Goal: Navigation & Orientation: Find specific page/section

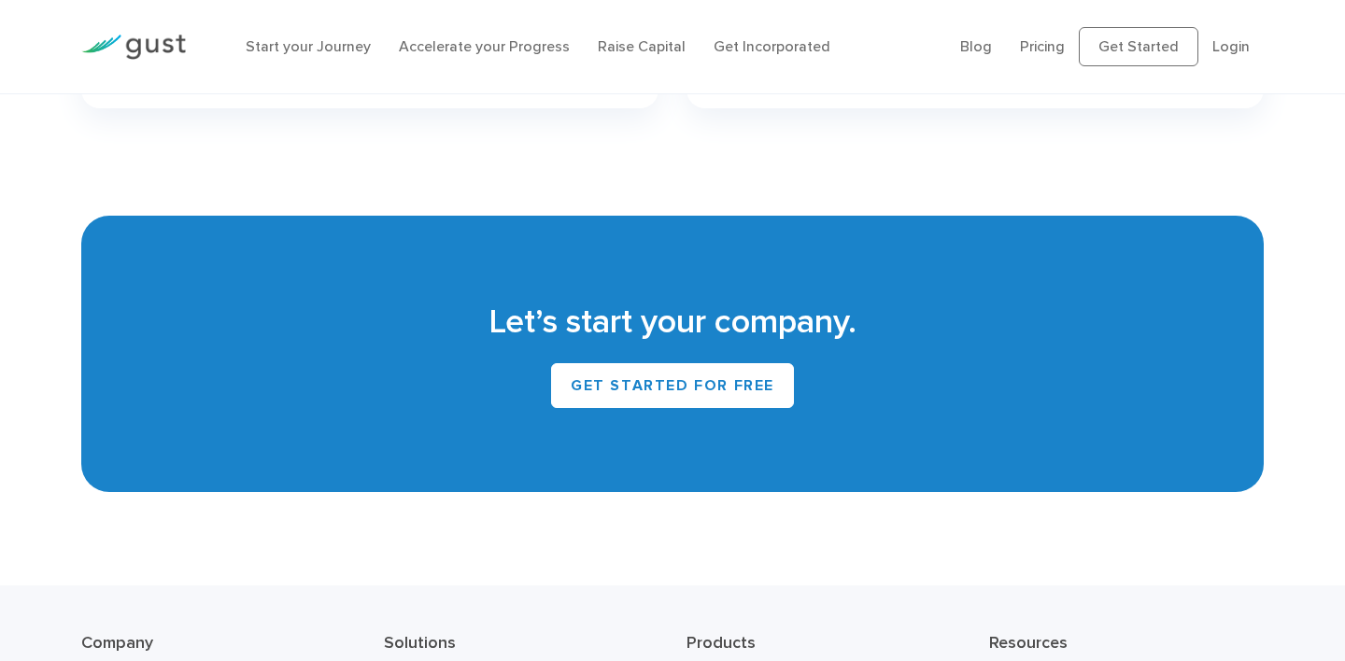
scroll to position [8203, 0]
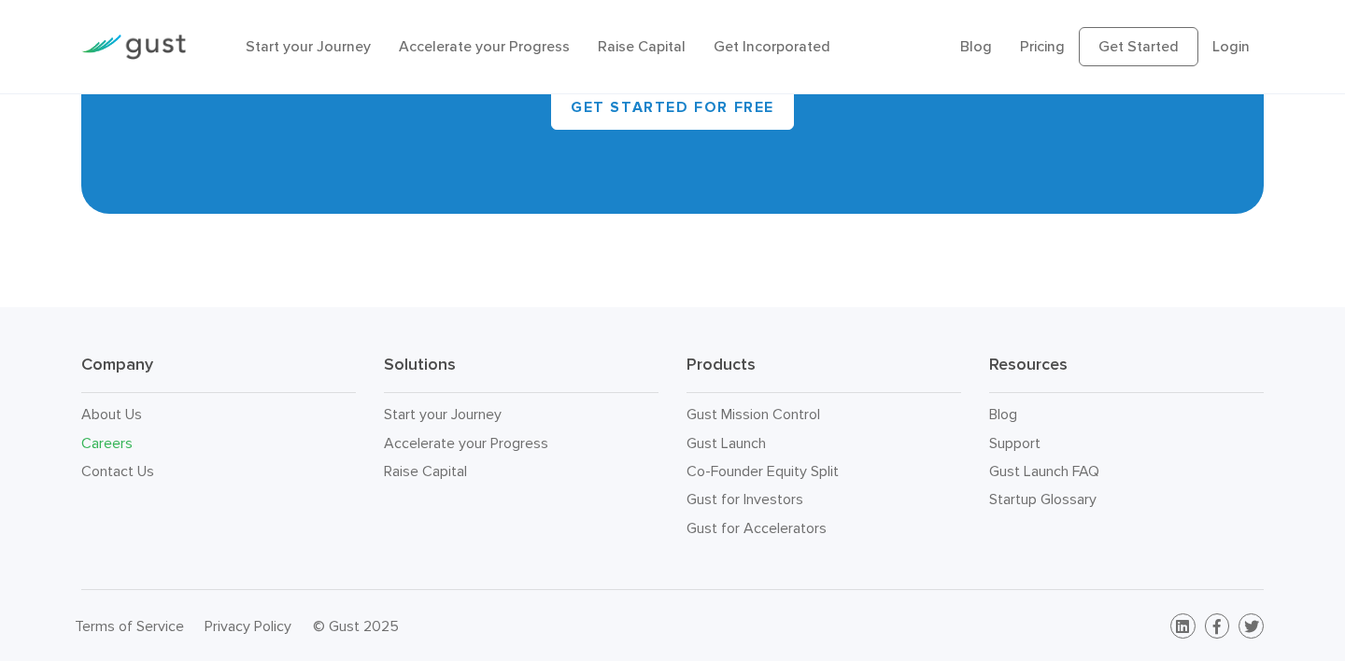
click at [97, 434] on link "Careers" at bounding box center [106, 443] width 51 height 18
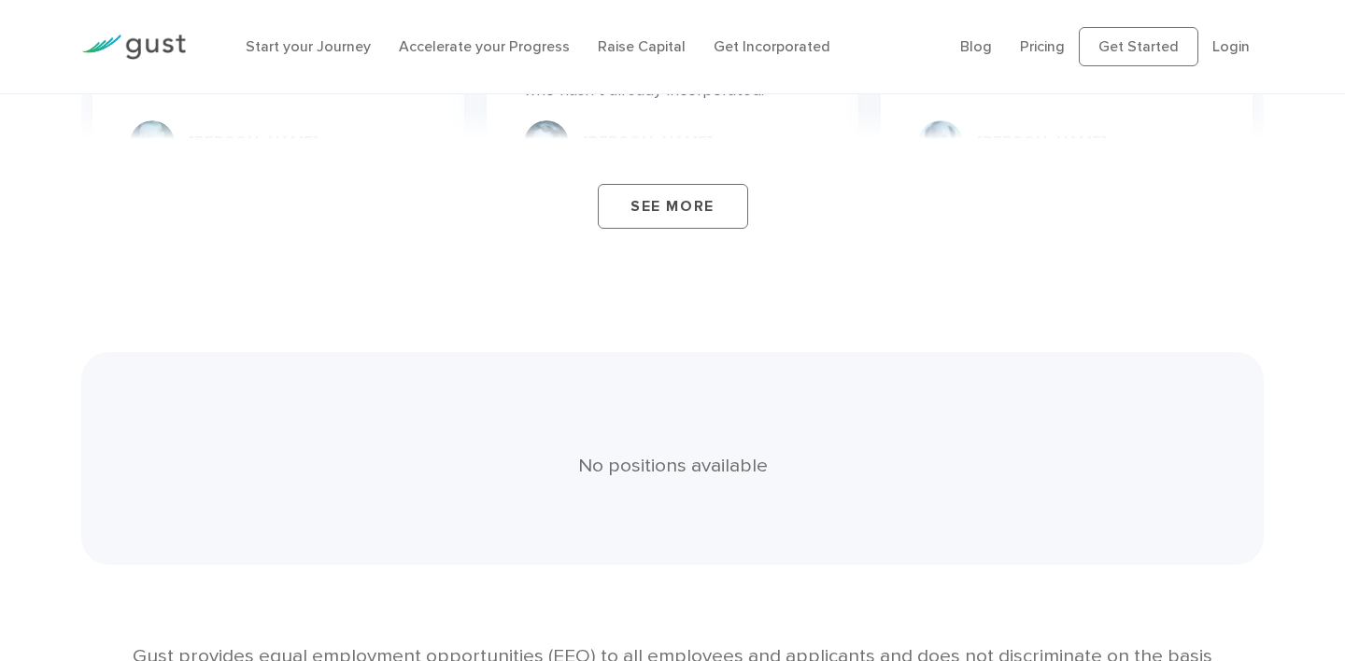
scroll to position [3114, 0]
